Goal: Task Accomplishment & Management: Complete application form

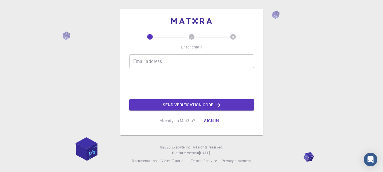
click at [145, 62] on div "Email address Email address" at bounding box center [191, 61] width 125 height 14
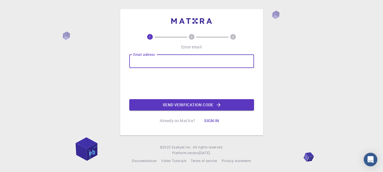
type input "[EMAIL_ADDRESS][DOMAIN_NAME]"
click at [180, 106] on button "Send verification code" at bounding box center [191, 104] width 125 height 11
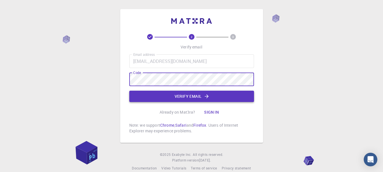
click at [174, 97] on button "Verify email" at bounding box center [191, 96] width 125 height 11
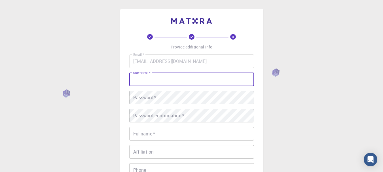
click at [143, 80] on input "username   *" at bounding box center [191, 80] width 125 height 14
type input "aungchit1971"
click at [142, 98] on div "Password   * Password   *" at bounding box center [191, 98] width 125 height 14
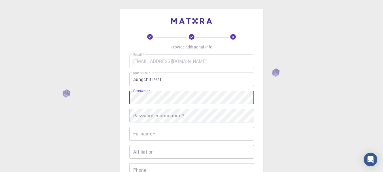
click at [127, 98] on div "3 Provide additional info Email   * [EMAIL_ADDRESS][DOMAIN_NAME] Email   * user…" at bounding box center [191, 130] width 143 height 242
click at [127, 95] on div "3 Provide additional info Email   * [EMAIL_ADDRESS][DOMAIN_NAME] Email   * user…" at bounding box center [191, 130] width 143 height 242
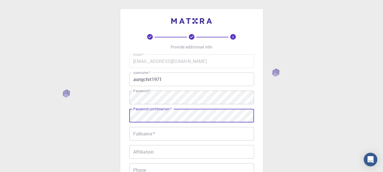
click at [145, 114] on div "Password confirmation   * Password confirmation   *" at bounding box center [191, 116] width 125 height 14
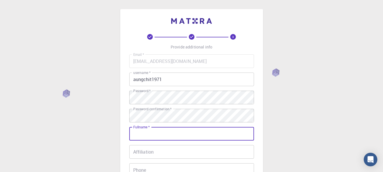
click at [146, 133] on input "Fullname   *" at bounding box center [191, 134] width 125 height 14
type input "Aung Chit"
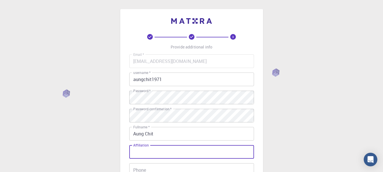
click at [139, 151] on div "Affiliation Affiliation" at bounding box center [191, 152] width 125 height 14
type input "U"
click at [139, 151] on input "Affiliation" at bounding box center [191, 152] width 125 height 14
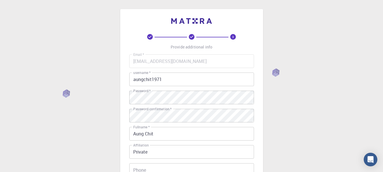
click at [282, 116] on div "3 Provide additional info Email   * [EMAIL_ADDRESS][DOMAIN_NAME] Email   * user…" at bounding box center [191, 144] width 383 height 288
drag, startPoint x: 282, startPoint y: 116, endPoint x: 188, endPoint y: 144, distance: 98.1
click at [272, 119] on div "3 Provide additional info Email   * [EMAIL_ADDRESS][DOMAIN_NAME] Email   * user…" at bounding box center [191, 144] width 383 height 288
click at [186, 133] on div "3 Provide additional info Email   * [EMAIL_ADDRESS][DOMAIN_NAME] Email   * user…" at bounding box center [191, 144] width 383 height 288
click at [166, 152] on input "Private" at bounding box center [191, 152] width 125 height 14
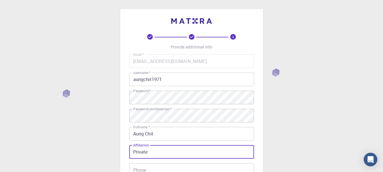
click at [148, 154] on input "Private" at bounding box center [191, 152] width 125 height 14
type input "P"
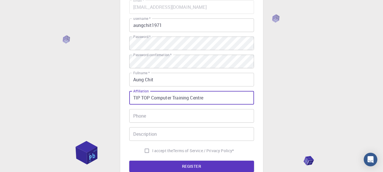
scroll to position [57, 0]
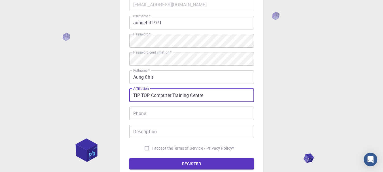
type input "TIP TOP Computer Training Centre"
click at [152, 114] on input "Phone" at bounding box center [191, 114] width 125 height 14
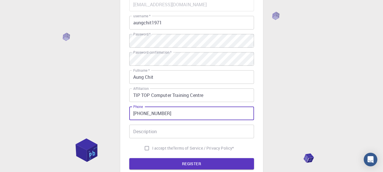
type input "[PHONE_NUMBER]"
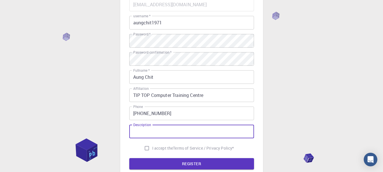
click at [150, 131] on div "Description Description" at bounding box center [191, 132] width 125 height 14
type input "Teacher"
click at [145, 149] on input "I accept the Terms of Service / Privacy Policy *" at bounding box center [146, 148] width 11 height 11
checkbox input "true"
drag, startPoint x: 153, startPoint y: 132, endPoint x: 128, endPoint y: 127, distance: 25.4
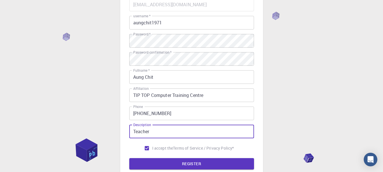
click at [128, 127] on div "3 Provide additional info Email   * [EMAIL_ADDRESS][DOMAIN_NAME] Email   * user…" at bounding box center [191, 73] width 143 height 242
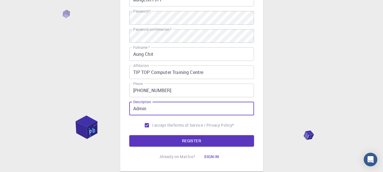
scroll to position [116, 0]
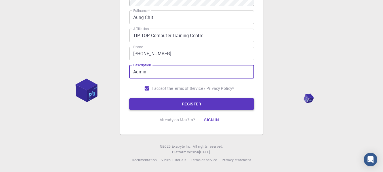
type input "Admin"
click at [194, 102] on button "REGISTER" at bounding box center [191, 103] width 125 height 11
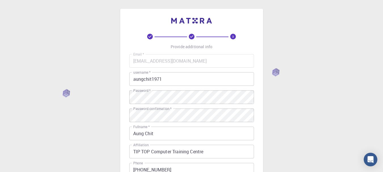
scroll to position [0, 0]
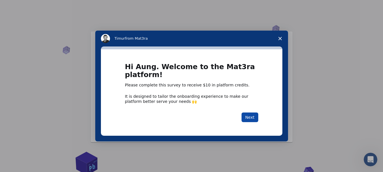
click at [252, 112] on button "Next" at bounding box center [249, 117] width 17 height 10
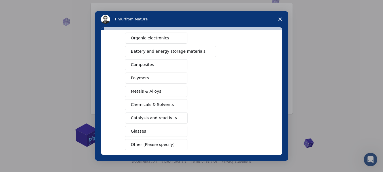
scroll to position [101, 0]
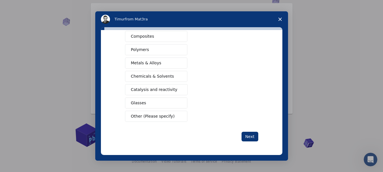
click at [164, 73] on button "Chemicals & Solvents" at bounding box center [156, 76] width 62 height 11
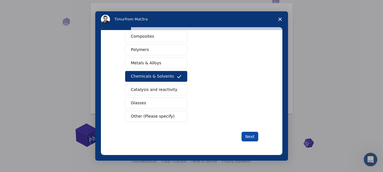
click at [247, 135] on button "Next" at bounding box center [249, 137] width 17 height 10
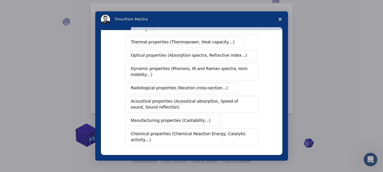
scroll to position [85, 0]
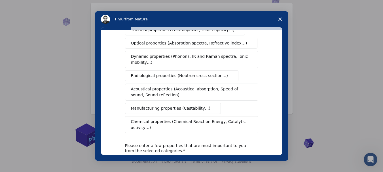
click at [212, 119] on span "Chemical properties (Chemical Reaction Energy, Catalytic activity…)" at bounding box center [189, 125] width 117 height 12
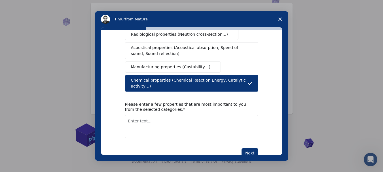
scroll to position [137, 0]
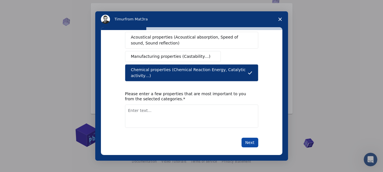
click at [248, 138] on button "Next" at bounding box center [249, 143] width 17 height 10
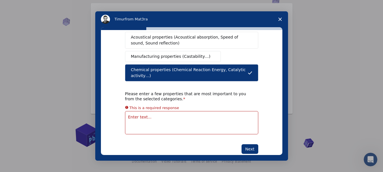
click at [170, 113] on textarea "Enter text..." at bounding box center [191, 122] width 133 height 23
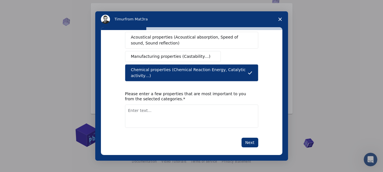
click at [138, 67] on span "Chemical properties (Chemical Reaction Energy, Catalytic activity…)" at bounding box center [189, 73] width 117 height 12
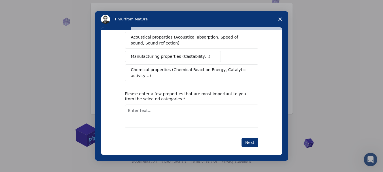
click at [138, 67] on span "Chemical properties (Chemical Reaction Energy, Catalytic activity…)" at bounding box center [189, 73] width 117 height 12
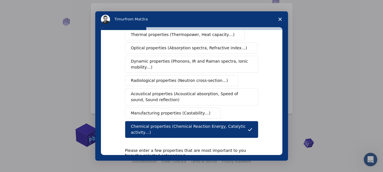
scroll to position [52, 0]
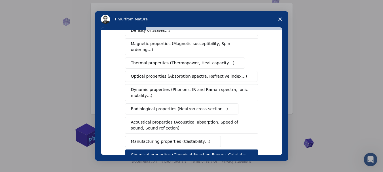
click at [156, 87] on span "Dynamic properties (Phonons, IR and Raman spectra, Ionic mobility…)" at bounding box center [190, 93] width 118 height 12
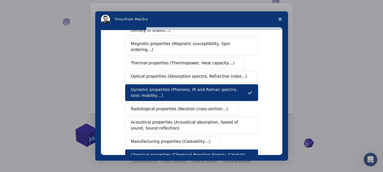
scroll to position [24, 0]
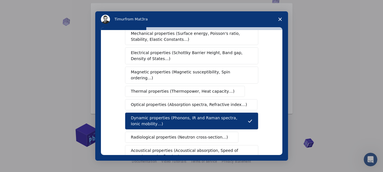
click at [163, 73] on span "Magnetic properties (Magnetic susceptibility, Spin ordering…)" at bounding box center [189, 75] width 117 height 12
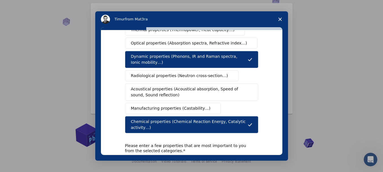
scroll to position [137, 0]
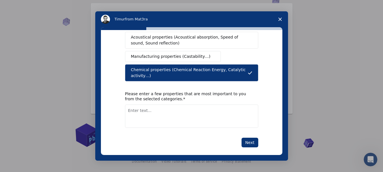
click at [142, 106] on textarea "Enter text..." at bounding box center [191, 116] width 133 height 23
click at [157, 105] on textarea "Chemical propertities" at bounding box center [191, 116] width 133 height 23
type textarea "Chemical properties"
click at [251, 139] on button "Next" at bounding box center [249, 143] width 17 height 10
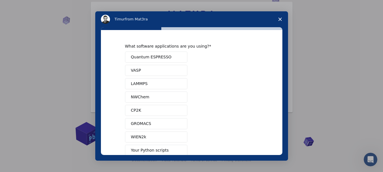
scroll to position [61, 0]
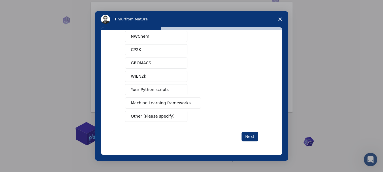
click at [279, 21] on span "Close survey" at bounding box center [280, 19] width 16 height 16
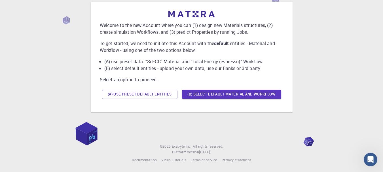
scroll to position [0, 0]
